Goal: Task Accomplishment & Management: Complete application form

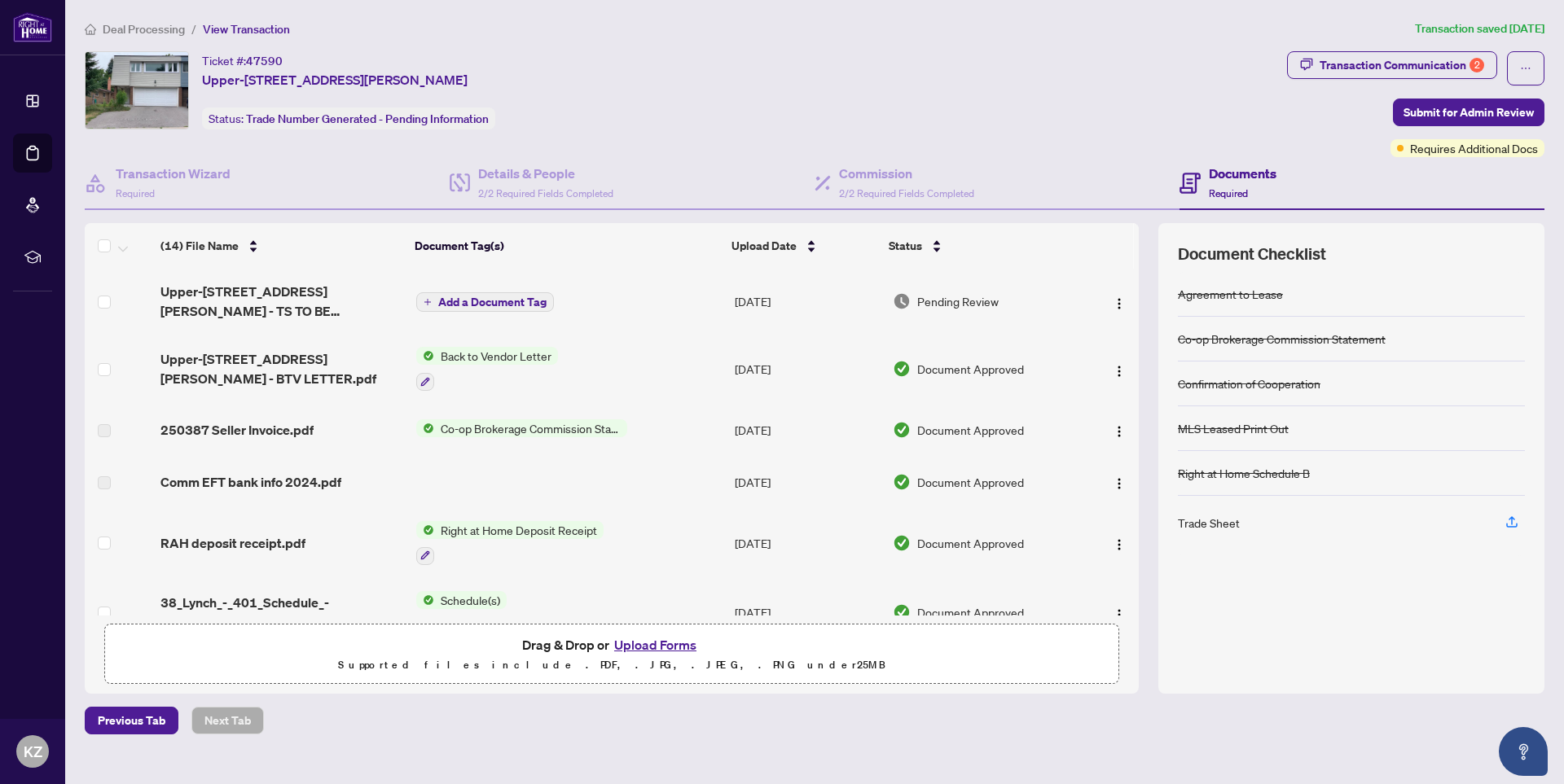
click at [636, 644] on button "Upload Forms" at bounding box center [656, 644] width 92 height 21
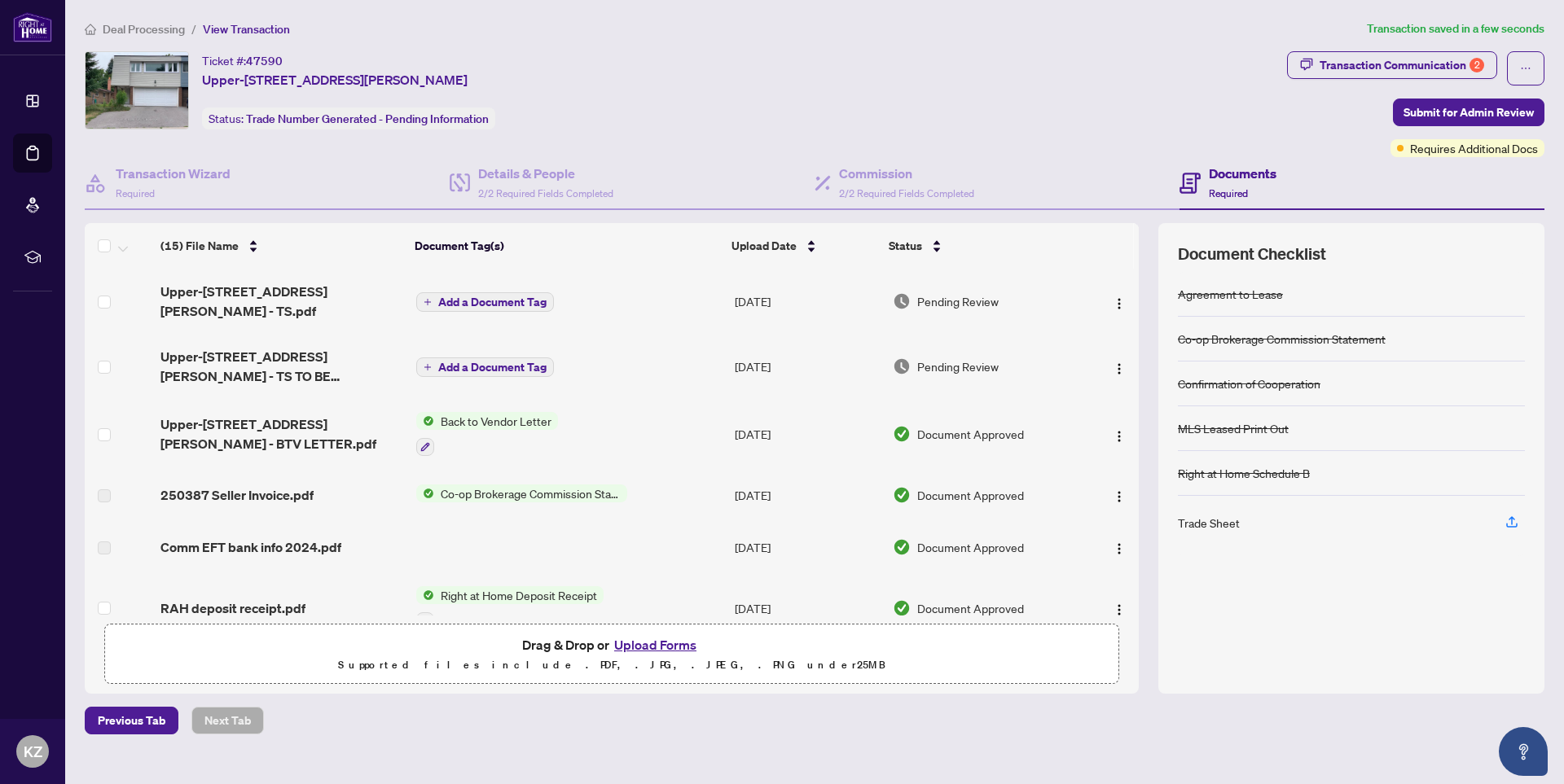
click at [653, 645] on button "Upload Forms" at bounding box center [656, 644] width 92 height 21
click at [1117, 297] on img "button" at bounding box center [1119, 304] width 13 height 13
click at [1161, 90] on div "Ticket #: 47590 [STREET_ADDRESS][PERSON_NAME] Status: Trade Number Generated - …" at bounding box center [682, 90] width 1196 height 78
click at [1414, 68] on div "Transaction Communication 2" at bounding box center [1402, 65] width 164 height 26
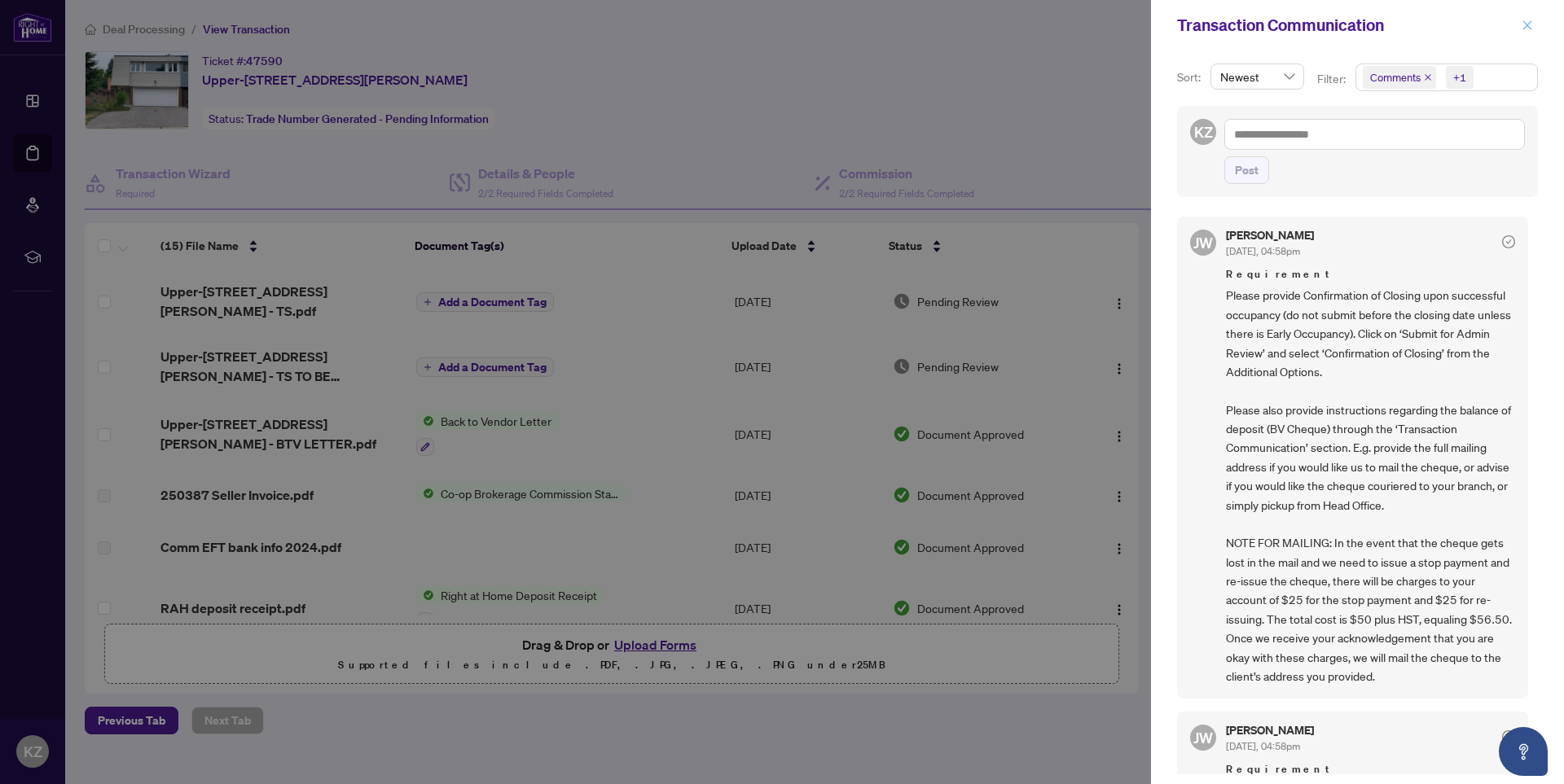
click at [1533, 25] on icon "close" at bounding box center [1527, 25] width 11 height 11
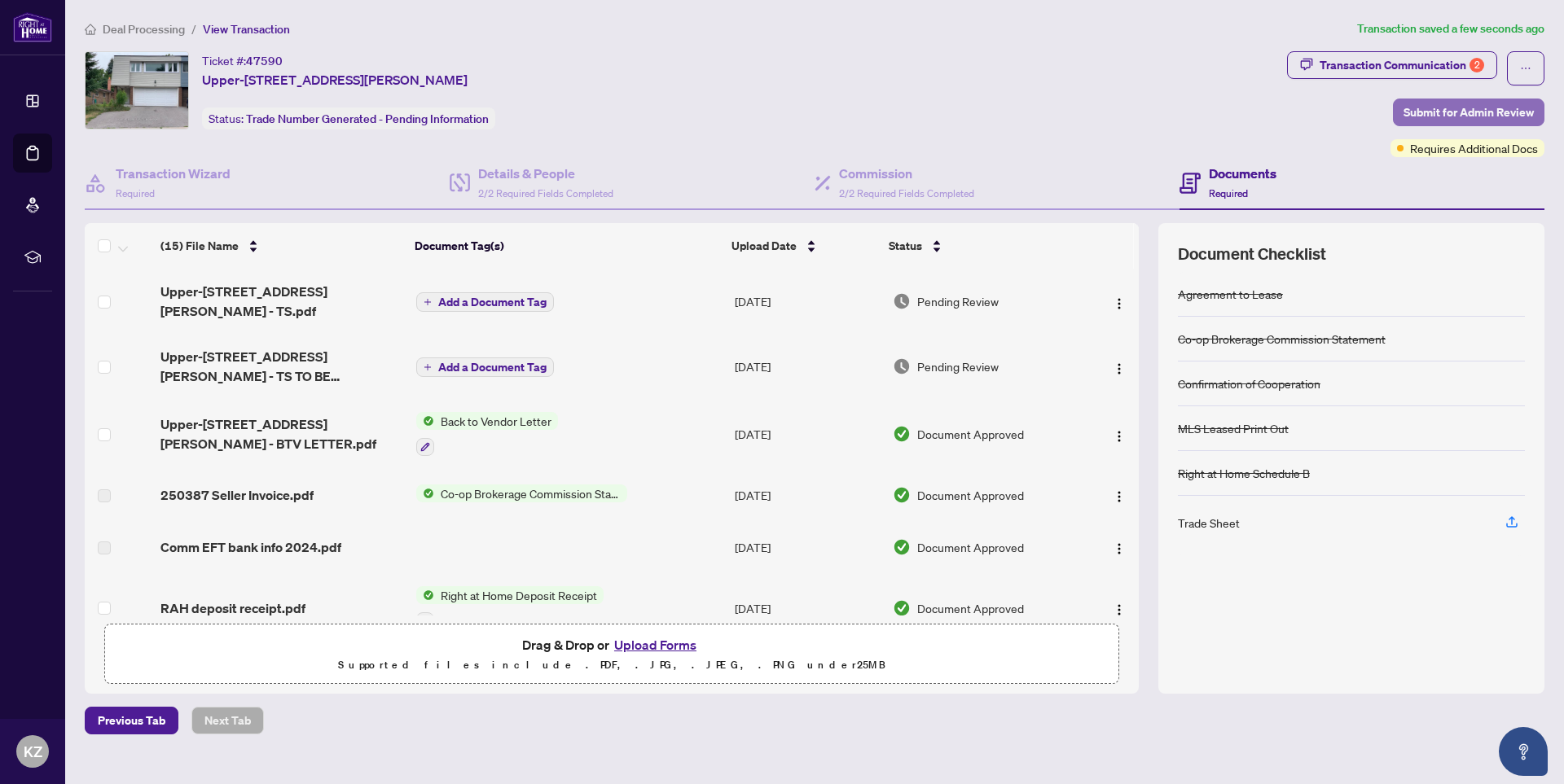
click at [1454, 113] on span "Submit for Admin Review" at bounding box center [1469, 112] width 130 height 26
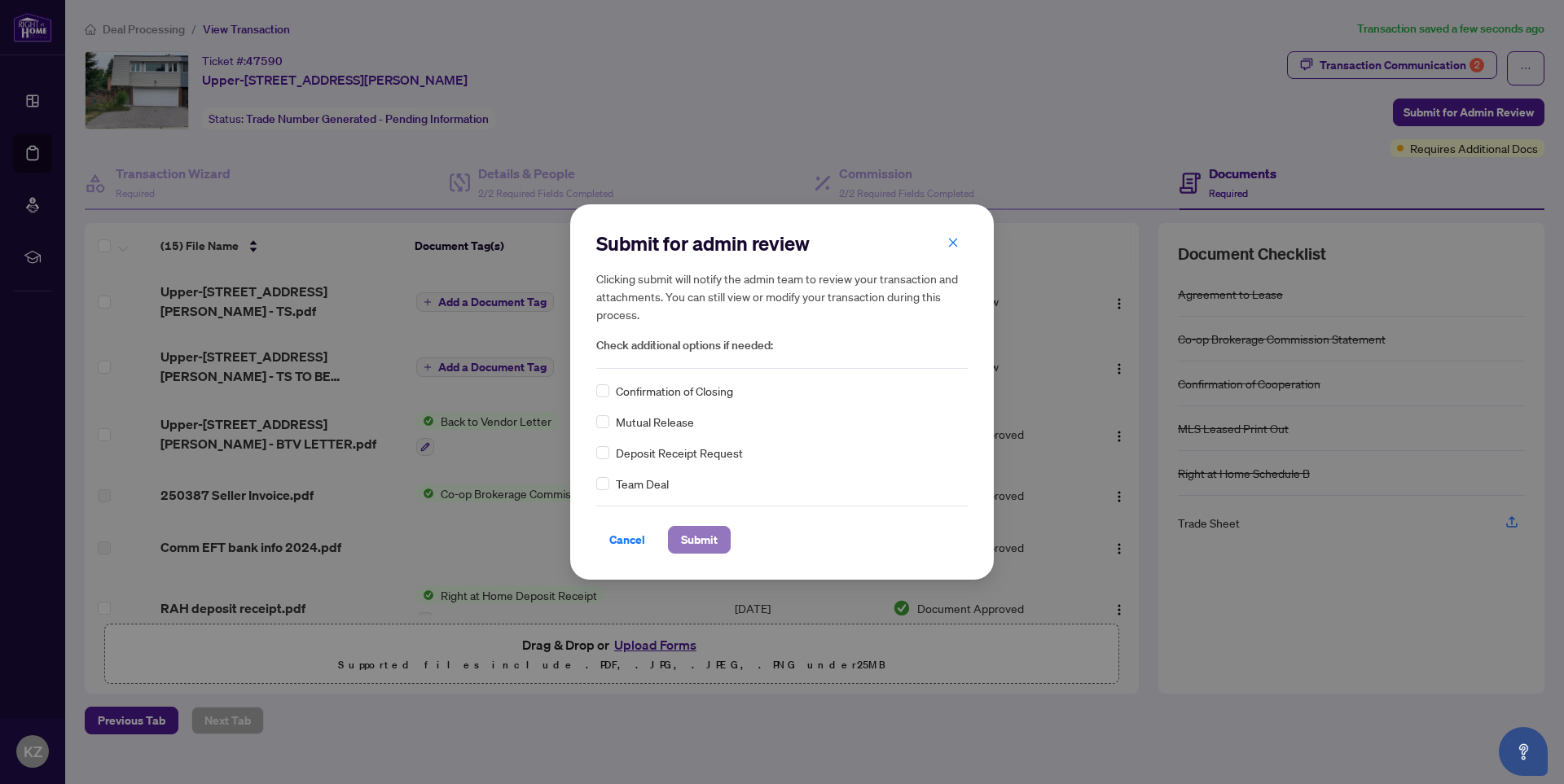
click at [698, 534] on span "Submit" at bounding box center [699, 540] width 37 height 26
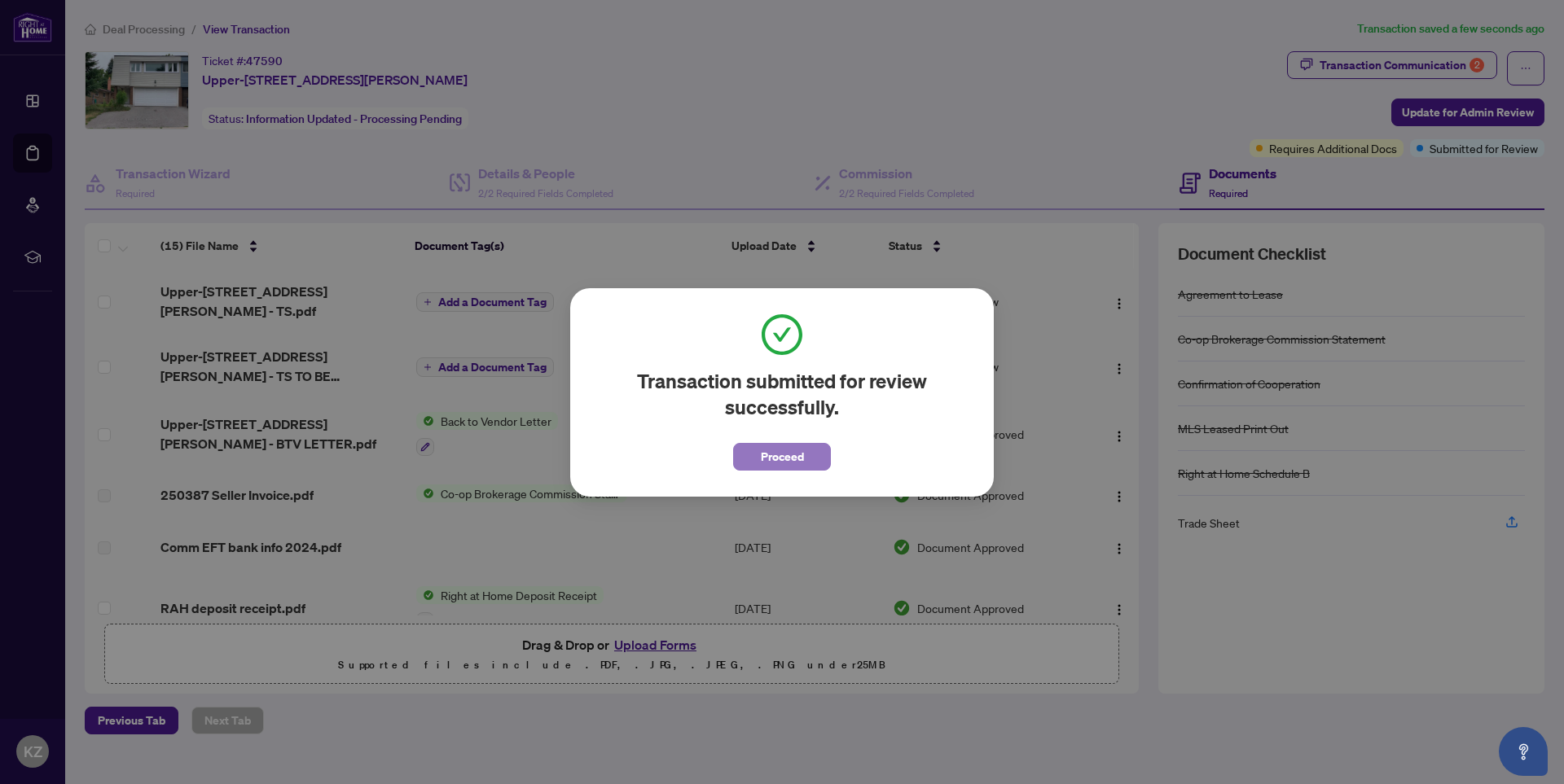
click at [765, 463] on span "Proceed" at bounding box center [782, 457] width 43 height 26
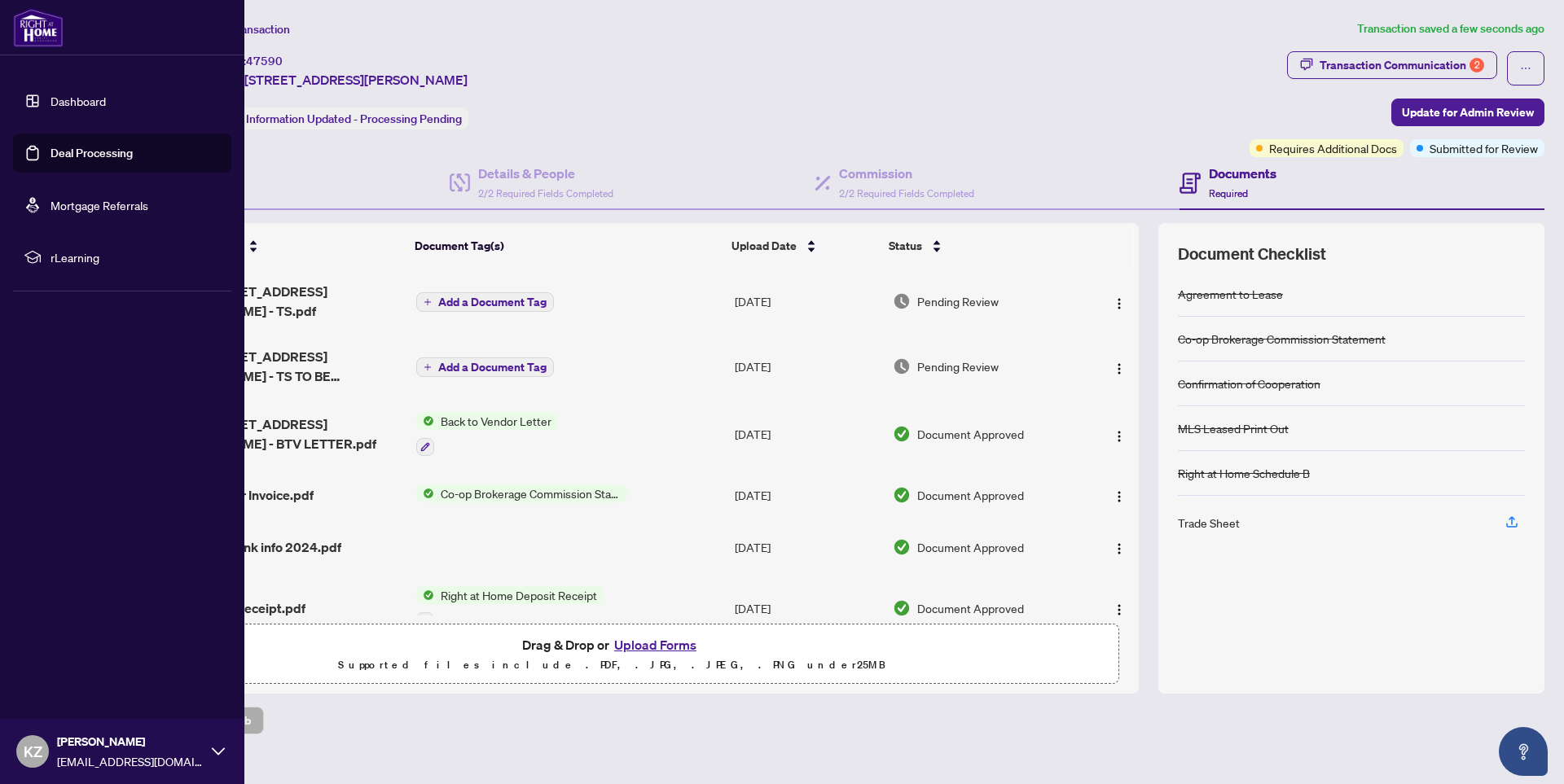
click at [58, 156] on link "Deal Processing" at bounding box center [92, 154] width 82 height 15
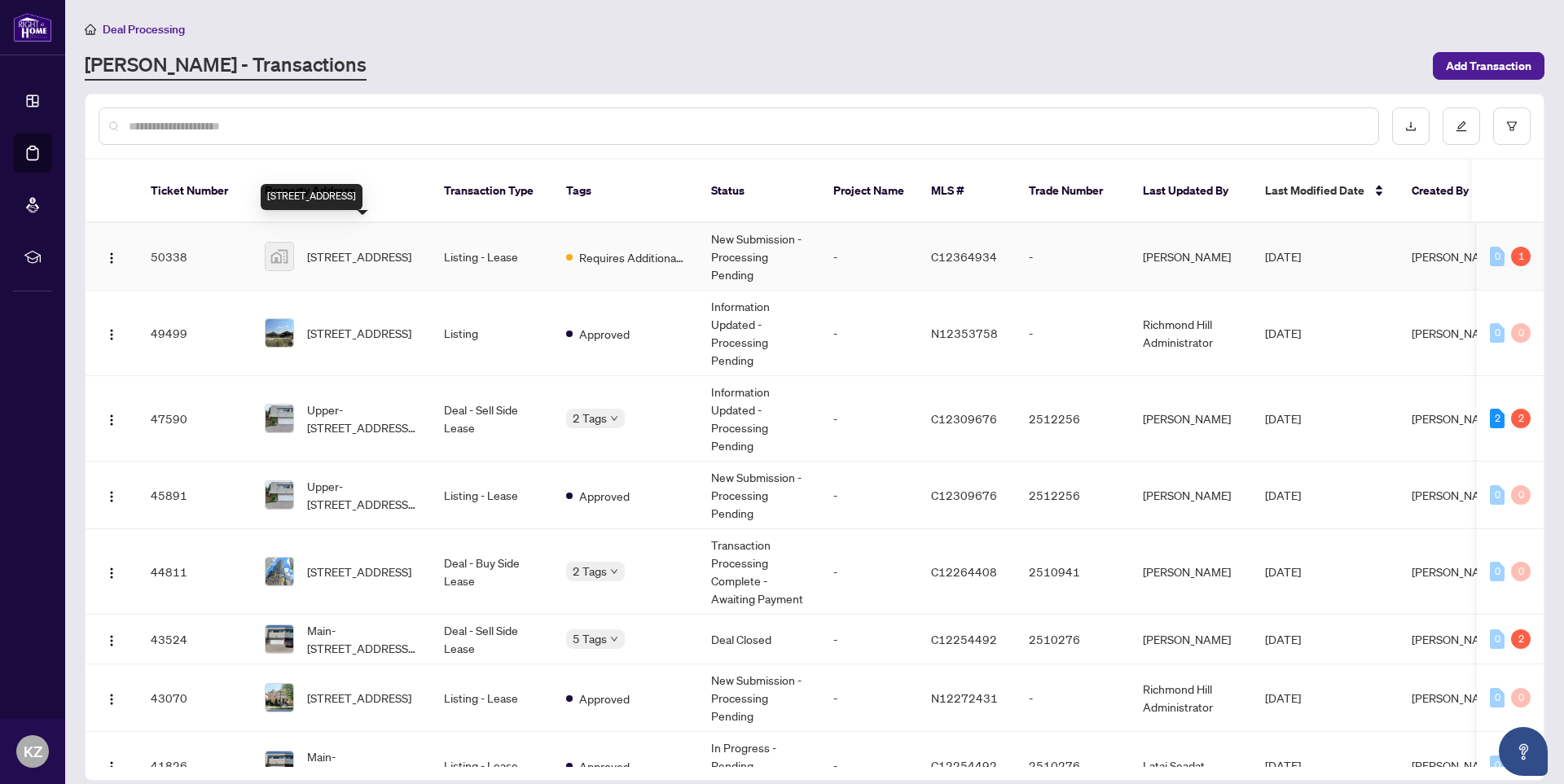
click at [395, 247] on span "[STREET_ADDRESS]" at bounding box center [359, 256] width 104 height 18
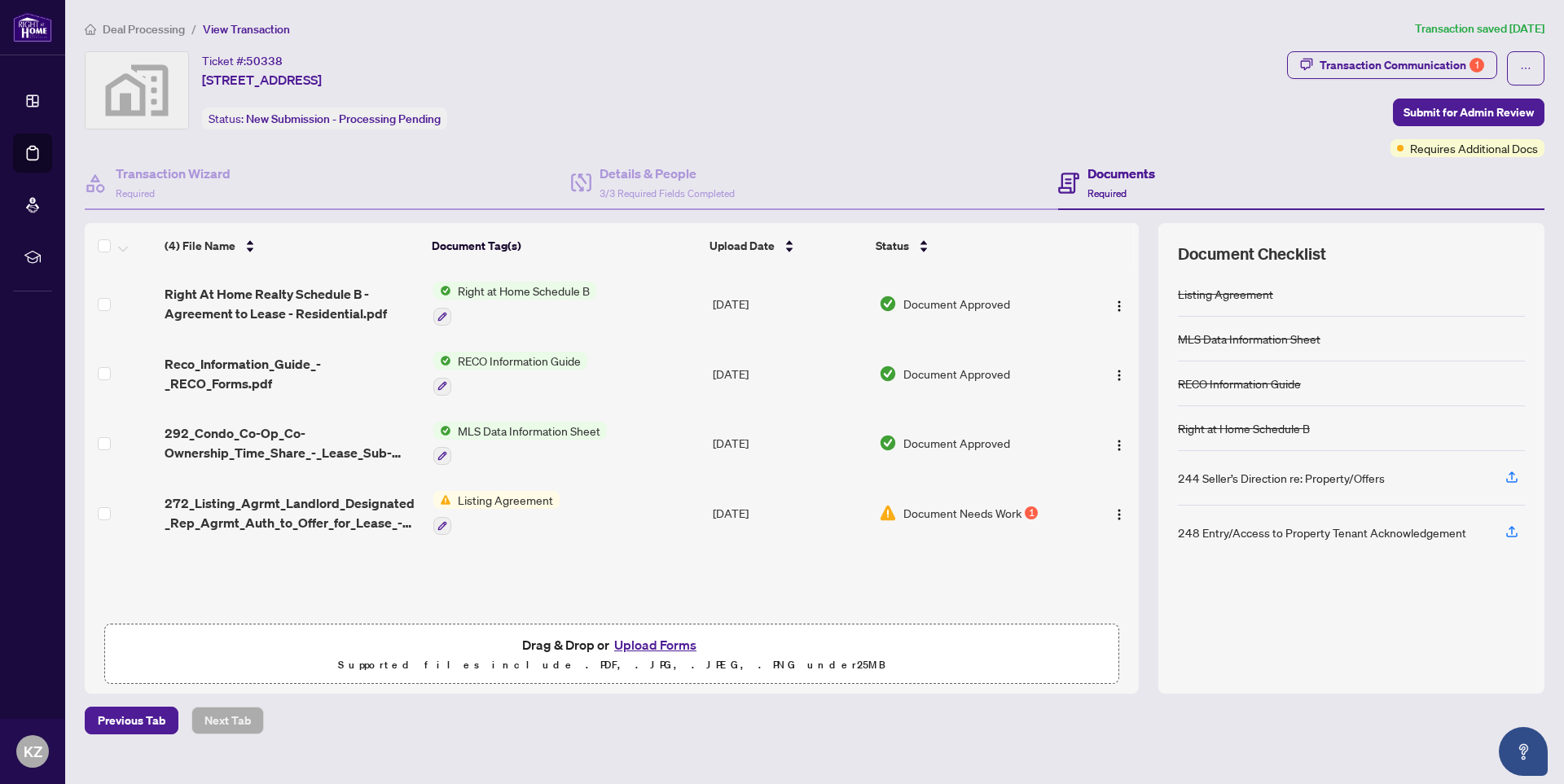
click at [668, 644] on button "Upload Forms" at bounding box center [656, 644] width 92 height 21
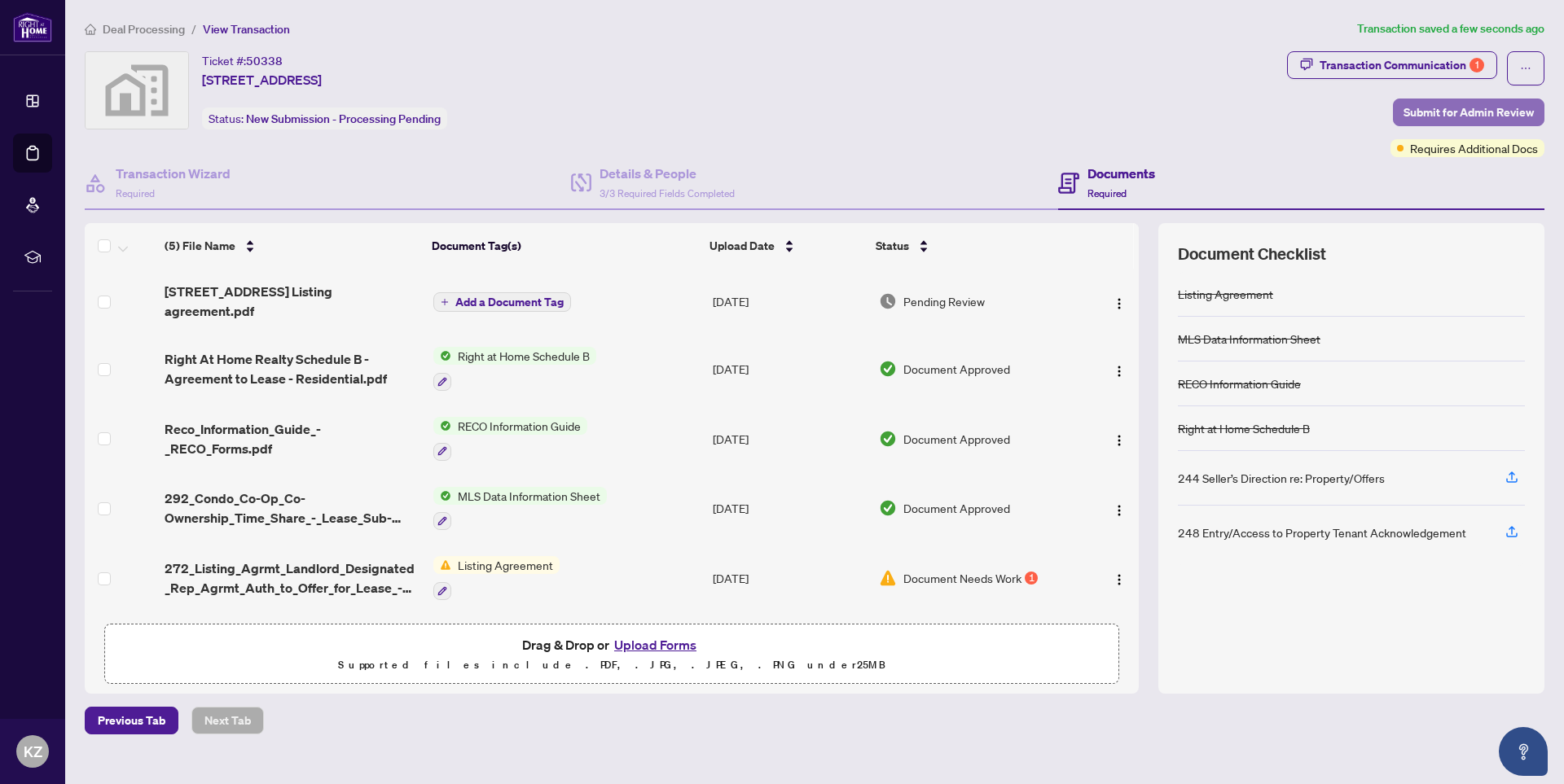
click at [1440, 112] on span "Submit for Admin Review" at bounding box center [1469, 112] width 130 height 26
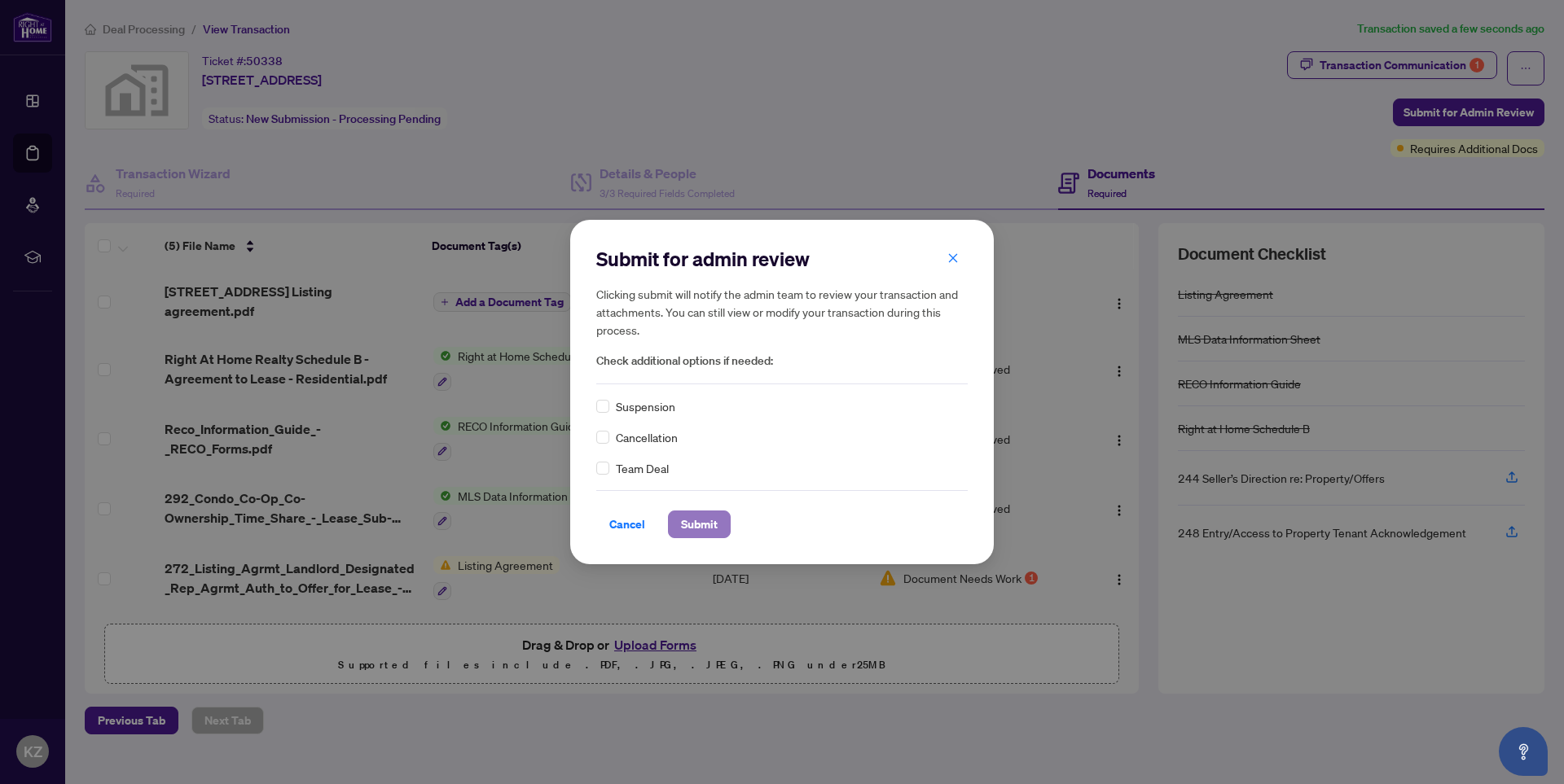
click at [699, 525] on span "Submit" at bounding box center [699, 525] width 37 height 26
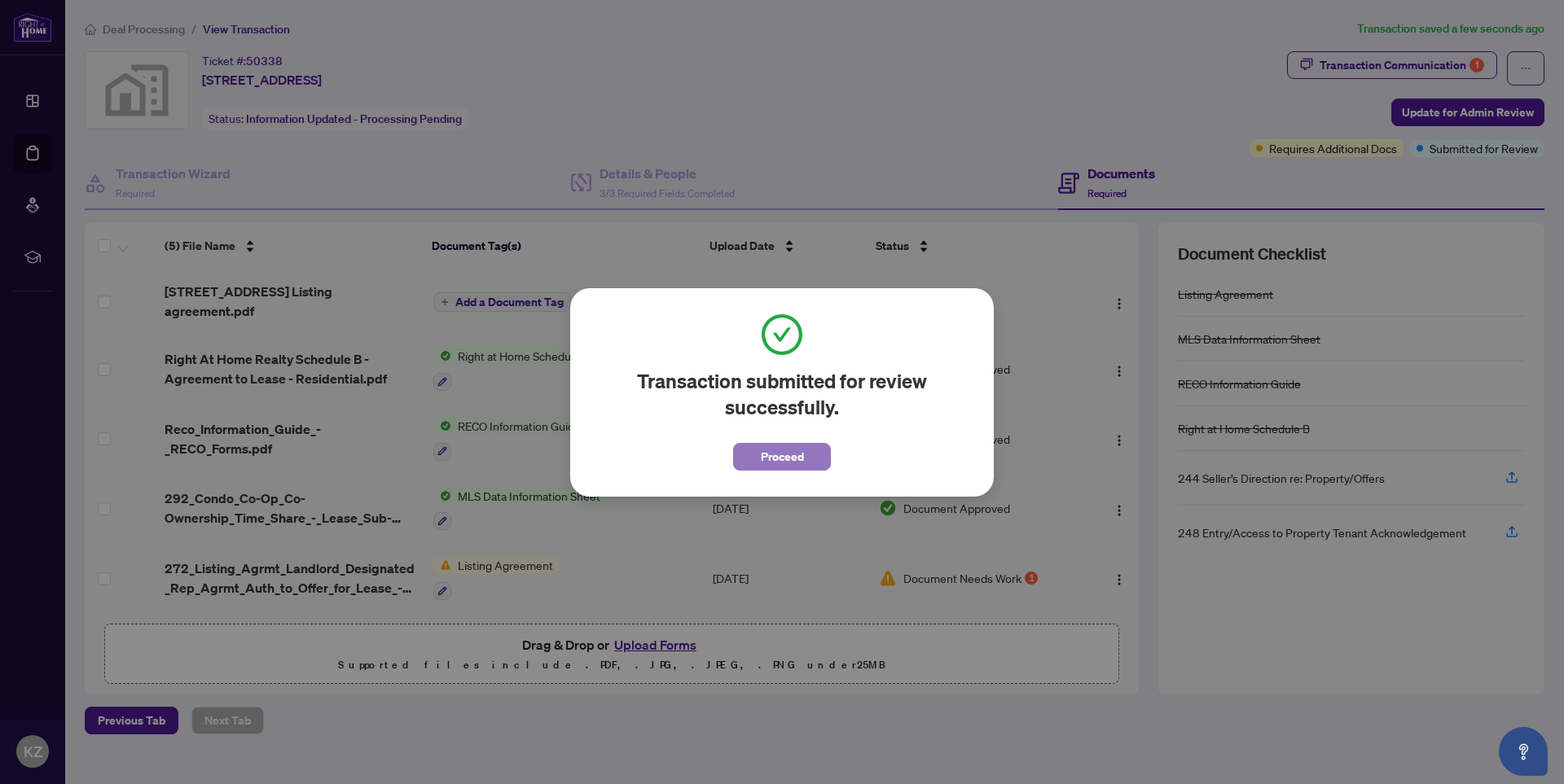
click at [780, 450] on span "Proceed" at bounding box center [782, 457] width 43 height 26
